Goal: Find contact information: Find contact information

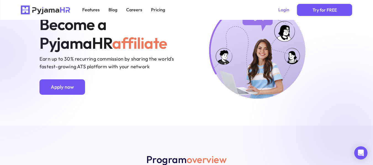
scroll to position [44, 0]
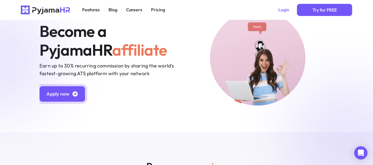
click at [56, 96] on p "Apply now" at bounding box center [57, 94] width 23 height 8
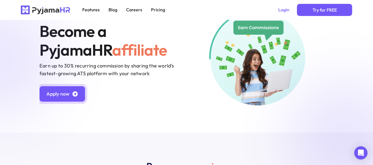
scroll to position [1067, 0]
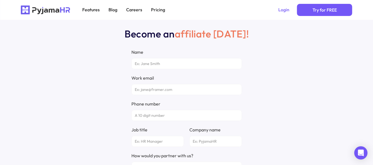
scroll to position [44, 0]
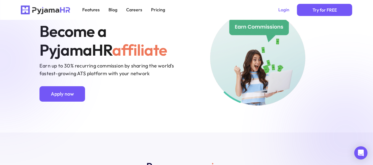
click at [372, 19] on nav "Features Careers Blog Pricing Login Try for FREE" at bounding box center [186, 10] width 373 height 20
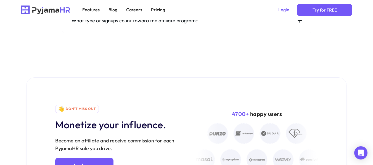
scroll to position [1749, 0]
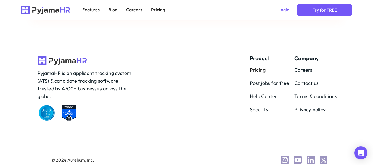
click at [312, 83] on p "Contact us" at bounding box center [306, 84] width 25 height 8
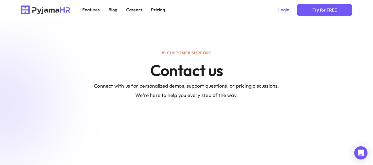
scroll to position [643, 0]
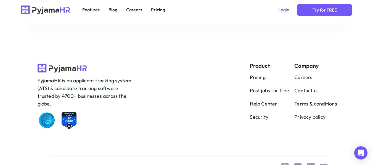
click at [257, 100] on p "Help Center" at bounding box center [272, 104] width 45 height 8
click at [300, 87] on p "Contact us" at bounding box center [306, 91] width 25 height 8
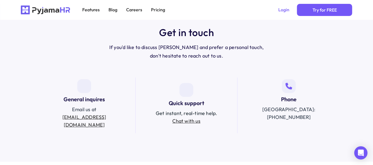
scroll to position [227, 0]
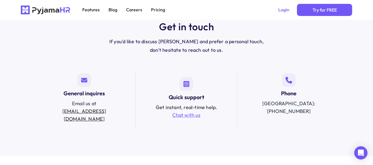
click at [193, 112] on link "Chat with us" at bounding box center [187, 115] width 28 height 6
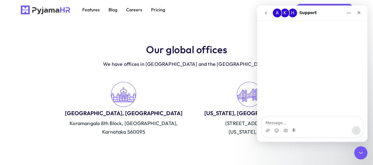
scroll to position [389, 0]
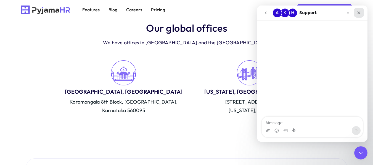
click at [359, 13] on icon "Close" at bounding box center [359, 12] width 3 height 3
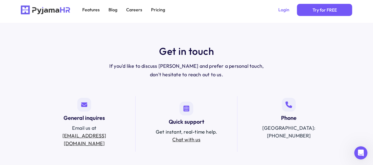
scroll to position [204, 0]
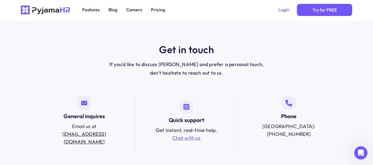
click at [190, 135] on link "Chat with us" at bounding box center [187, 138] width 28 height 6
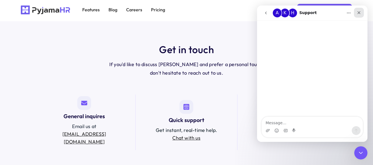
click at [358, 13] on icon "Close" at bounding box center [359, 12] width 4 height 4
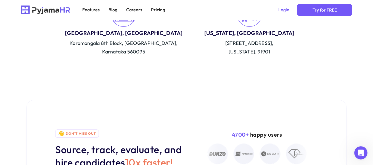
scroll to position [414, 0]
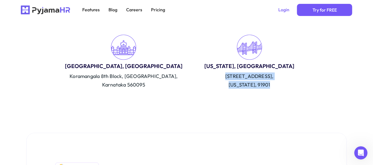
drag, startPoint x: 222, startPoint y: 65, endPoint x: 276, endPoint y: 79, distance: 56.1
click at [276, 79] on div "[STREET_ADDRESS][US_STATE]" at bounding box center [250, 81] width 126 height 16
copy div "[STREET_ADDRESS][US_STATE]"
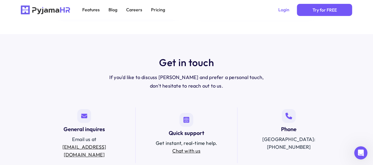
scroll to position [186, 0]
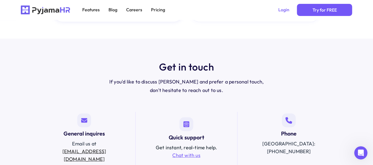
click at [188, 152] on link "Chat with us" at bounding box center [187, 155] width 28 height 6
